Goal: Task Accomplishment & Management: Manage account settings

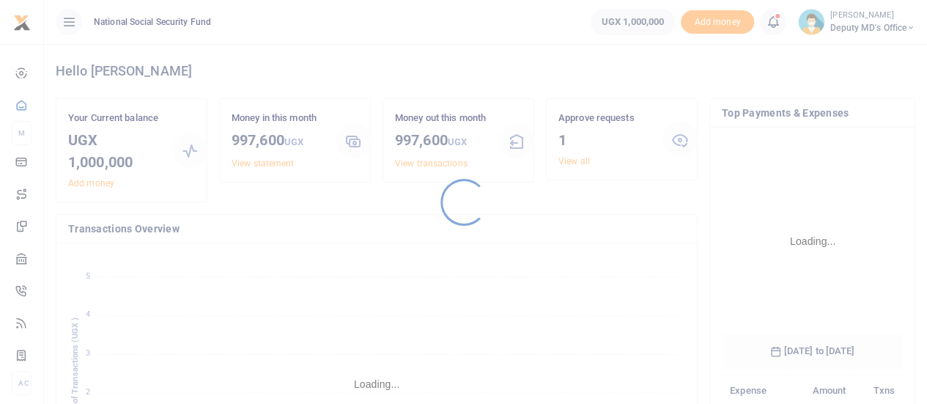
scroll to position [218, 170]
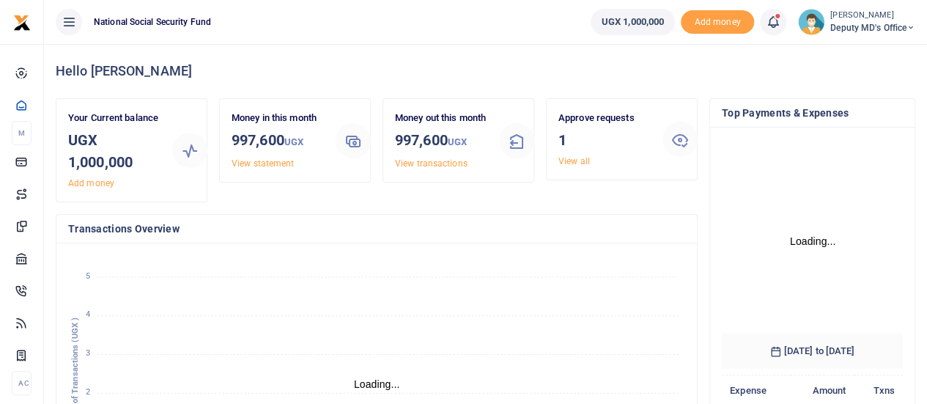
click at [883, 33] on span "Deputy MD's Office" at bounding box center [872, 27] width 85 height 13
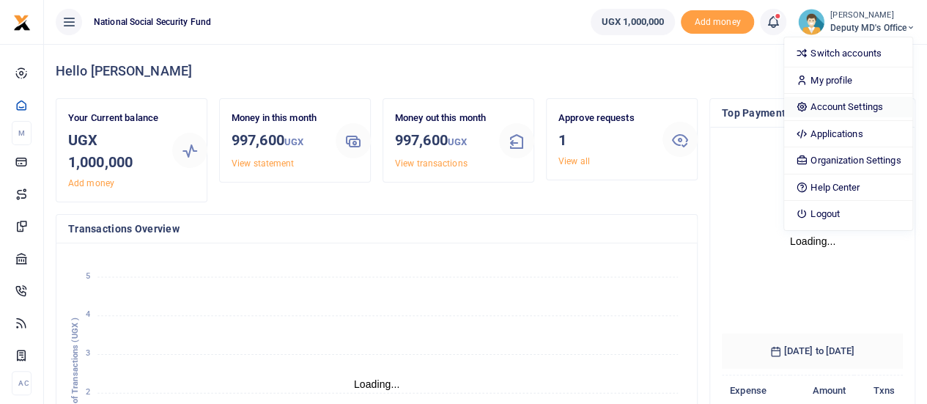
click at [834, 105] on link "Account Settings" at bounding box center [848, 107] width 128 height 21
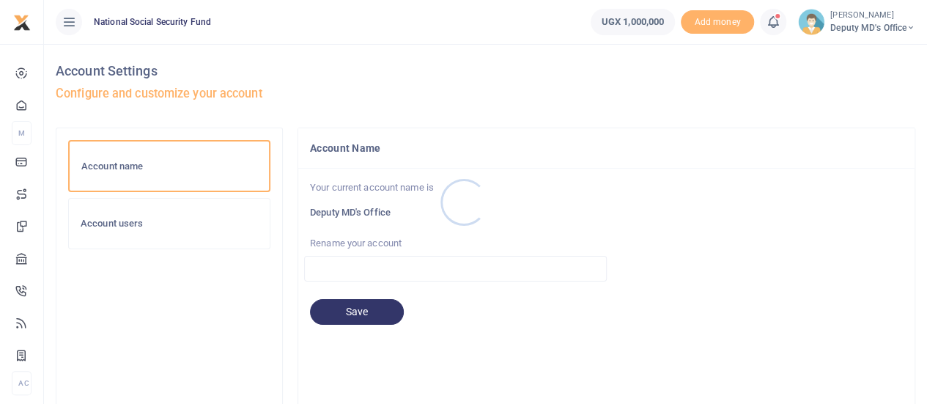
click at [119, 223] on div at bounding box center [463, 202] width 927 height 404
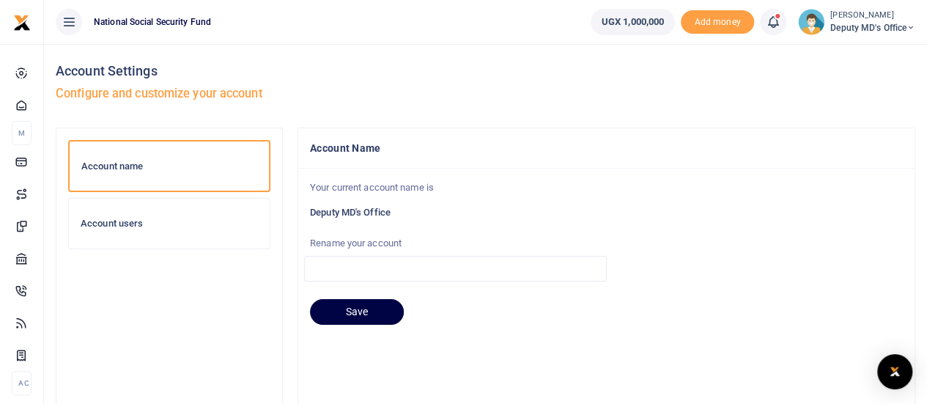
click at [118, 221] on h6 "Account users" at bounding box center [169, 224] width 177 height 12
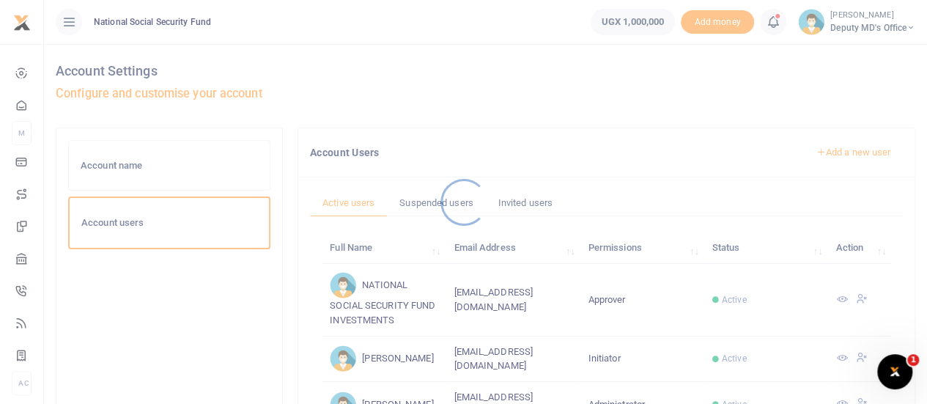
scroll to position [147, 0]
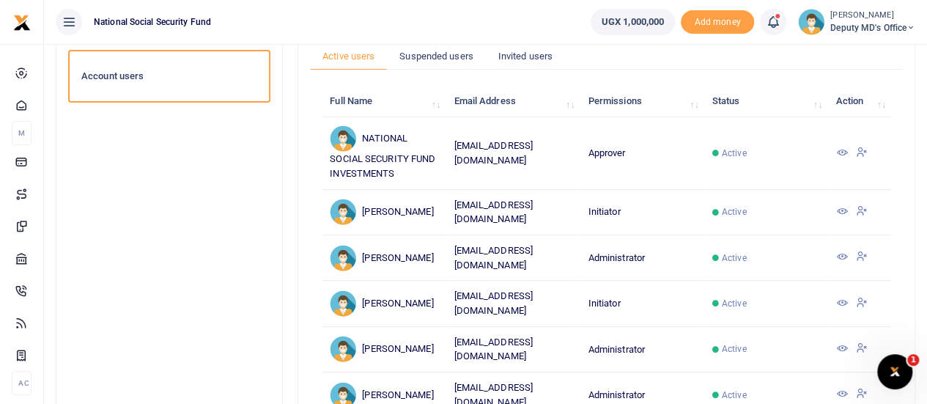
click at [842, 153] on icon at bounding box center [841, 153] width 12 height 12
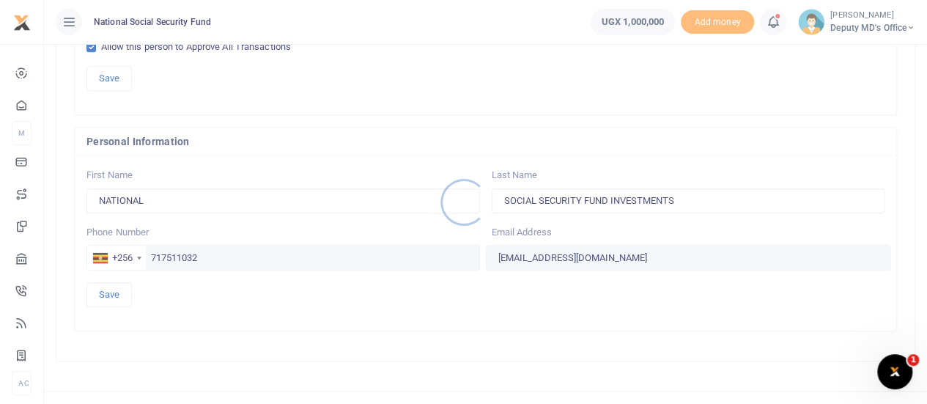
scroll to position [337, 0]
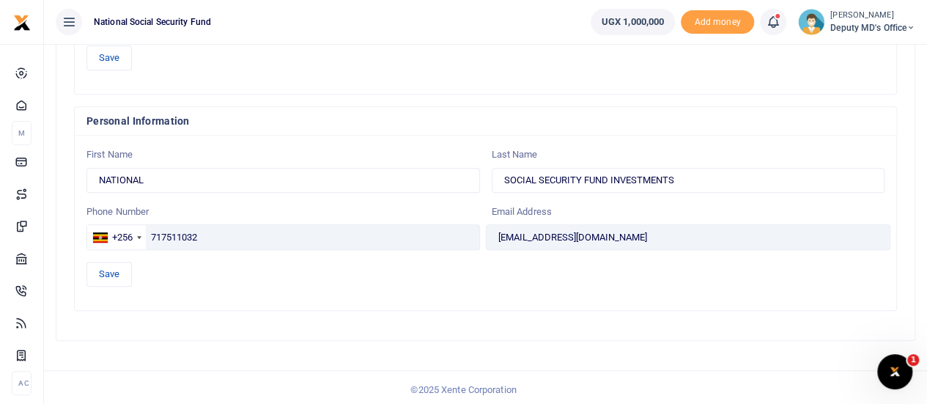
click at [380, 351] on div "Back National Social security fund investments Joined Active" at bounding box center [485, 57] width 883 height 701
